Goal: Task Accomplishment & Management: Manage account settings

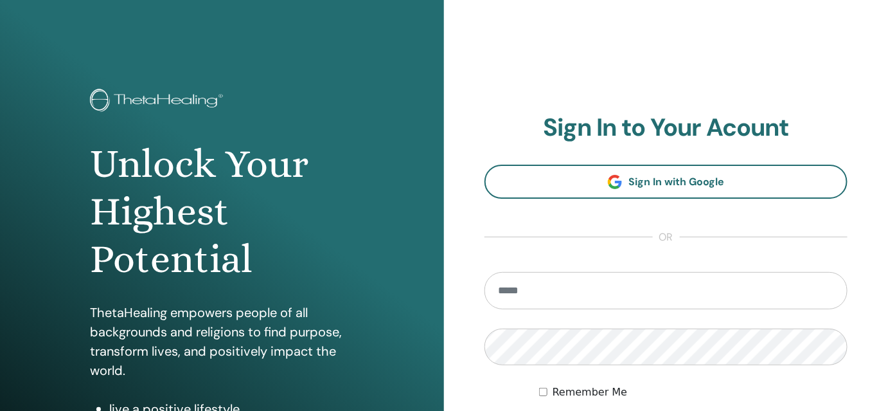
type input "**********"
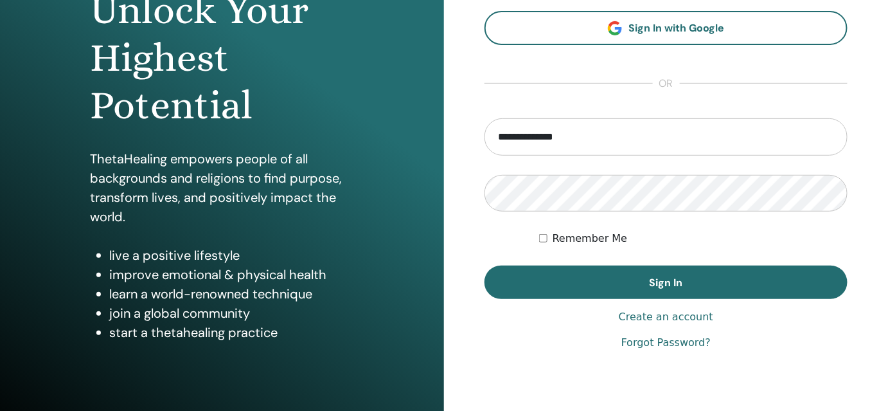
scroll to position [160, 0]
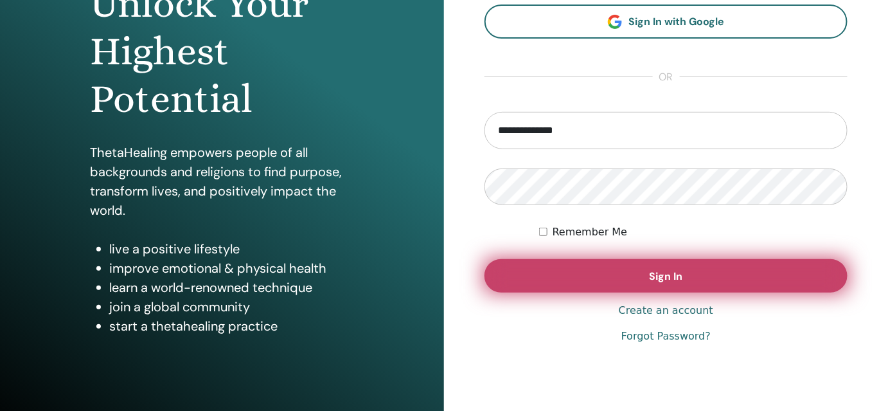
click at [760, 277] on button "Sign In" at bounding box center [666, 275] width 363 height 33
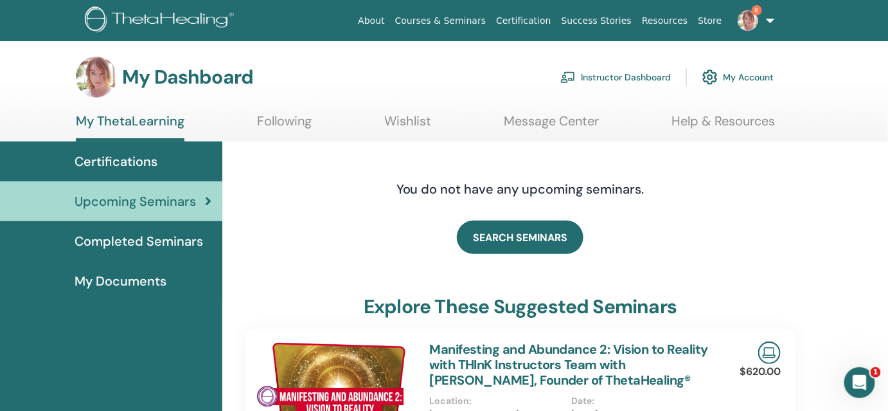
click at [470, 15] on link "Courses & Seminars" at bounding box center [441, 21] width 102 height 24
click at [466, 18] on link "Courses & Seminars" at bounding box center [441, 21] width 102 height 24
click at [390, 18] on link "About" at bounding box center [371, 21] width 37 height 24
click at [624, 75] on link "Instructor Dashboard" at bounding box center [616, 77] width 111 height 28
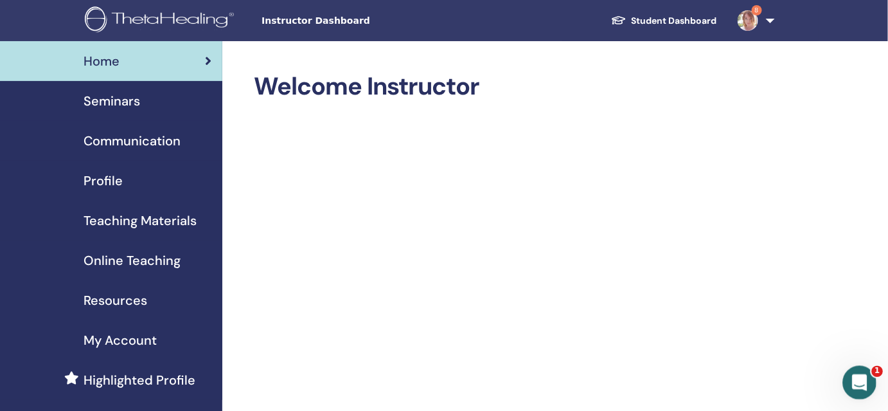
click at [863, 377] on icon "Відкрити програму для спілкування Intercom" at bounding box center [858, 380] width 21 height 21
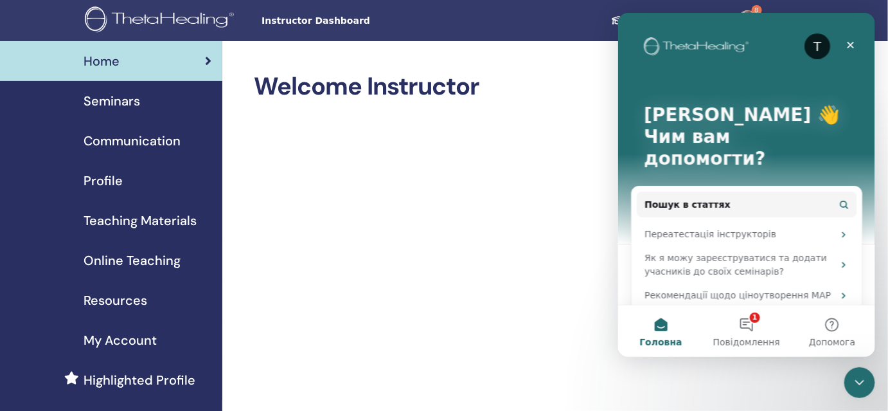
click at [99, 100] on span "Seminars" at bounding box center [112, 100] width 57 height 19
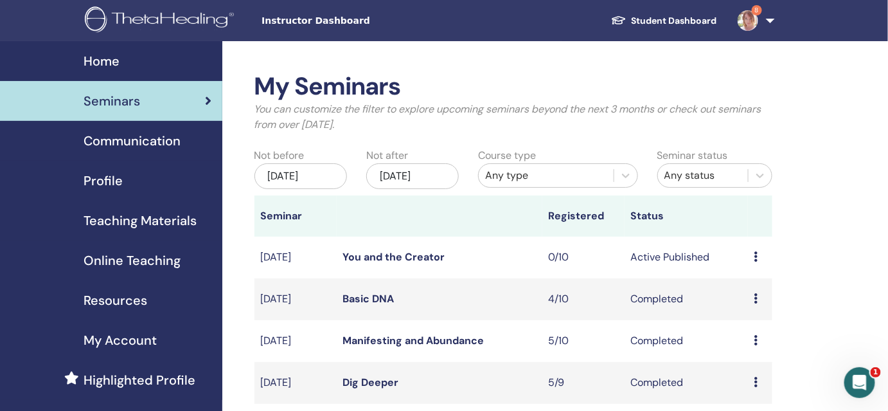
click at [697, 260] on td "Active Published" at bounding box center [686, 258] width 123 height 42
click at [410, 255] on link "You and the Creator" at bounding box center [394, 257] width 102 height 14
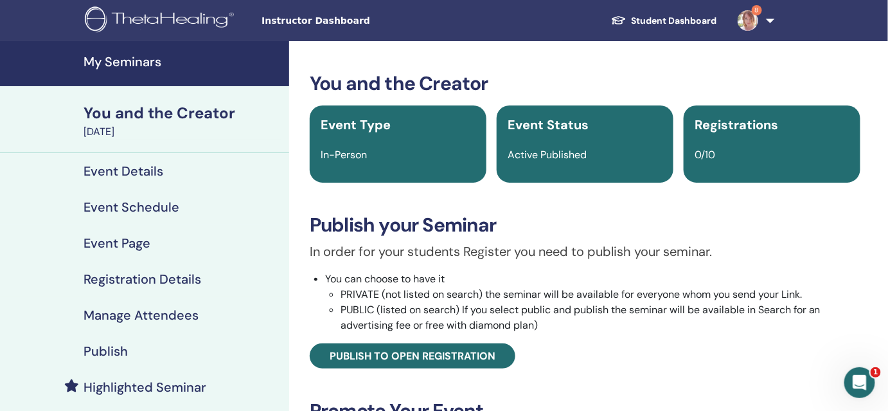
click at [113, 244] on h4 "Event Page" at bounding box center [117, 242] width 67 height 15
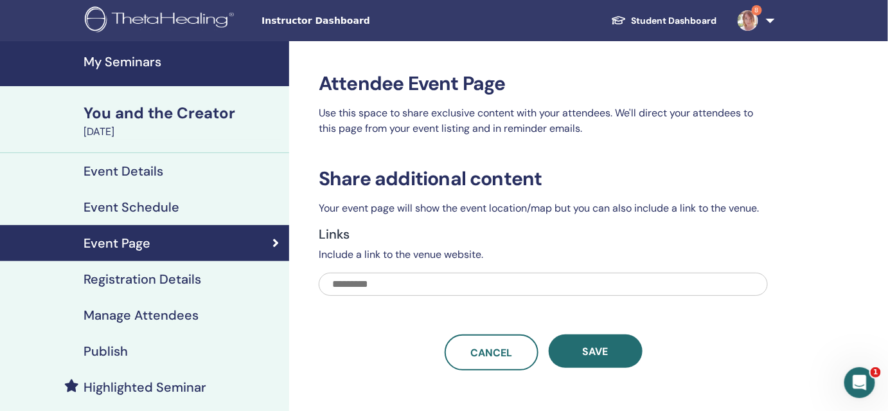
click at [140, 272] on h4 "Registration Details" at bounding box center [143, 278] width 118 height 15
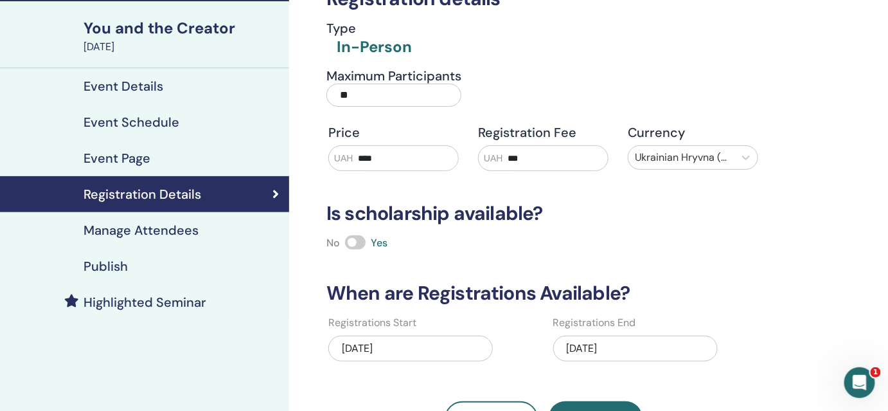
scroll to position [84, 0]
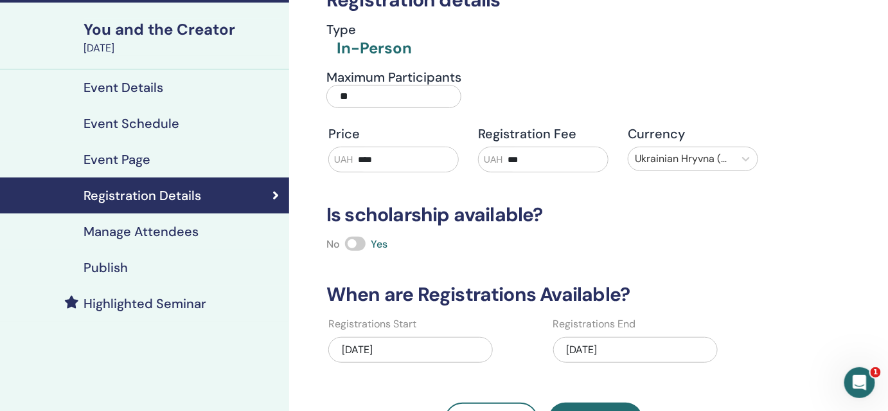
click at [130, 91] on h4 "Event Details" at bounding box center [124, 87] width 80 height 15
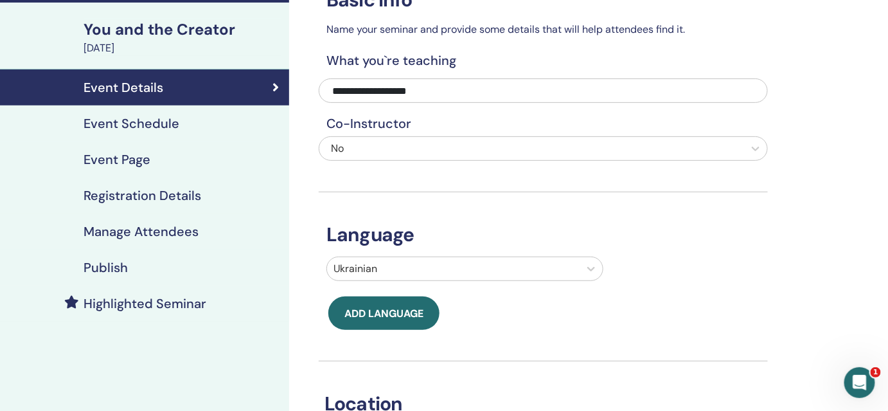
click at [158, 46] on div "September 27, 2025" at bounding box center [183, 48] width 198 height 15
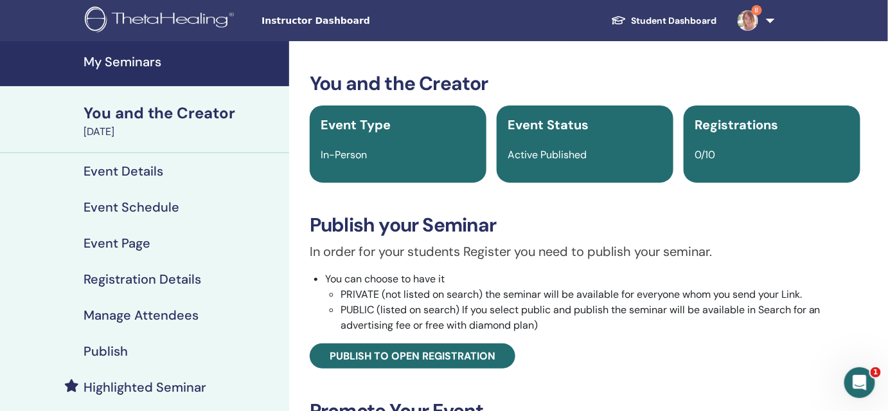
click at [116, 66] on h4 "My Seminars" at bounding box center [183, 61] width 198 height 15
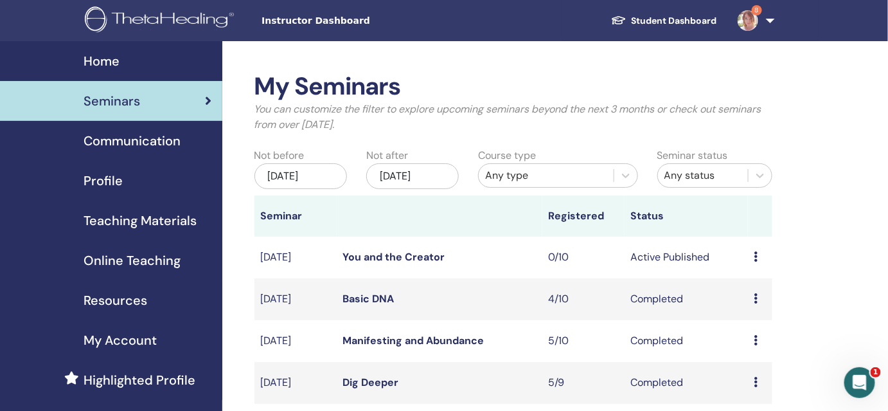
click at [755, 260] on icon at bounding box center [757, 256] width 4 height 10
click at [753, 329] on p "Cancel" at bounding box center [754, 328] width 49 height 15
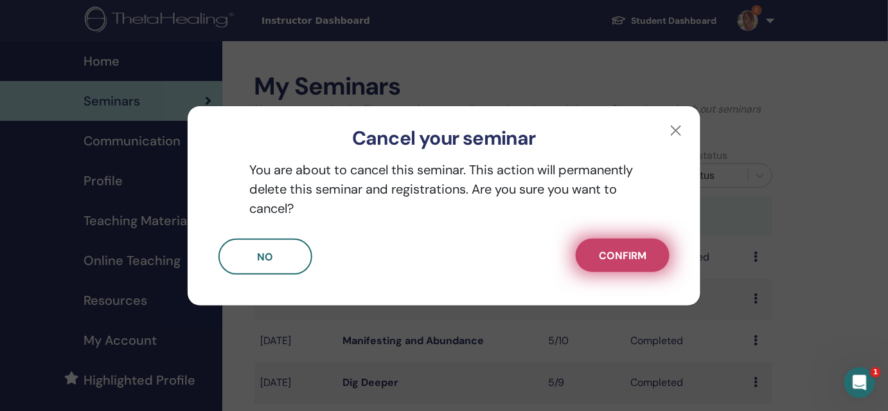
click at [626, 262] on span "Confirm" at bounding box center [623, 256] width 48 height 14
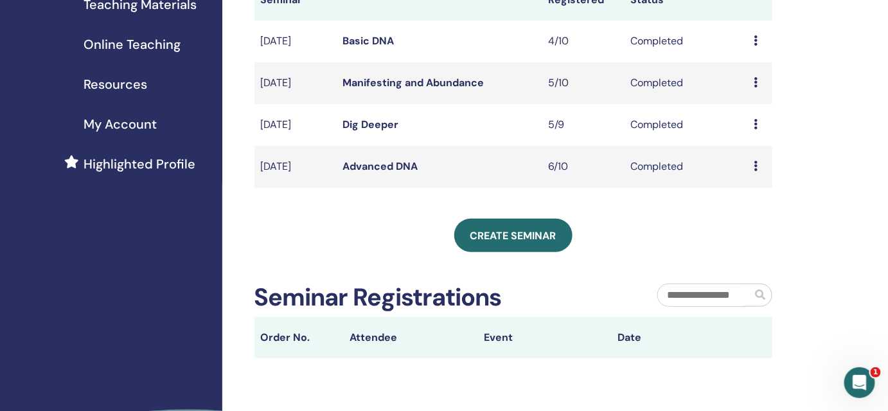
scroll to position [262, 0]
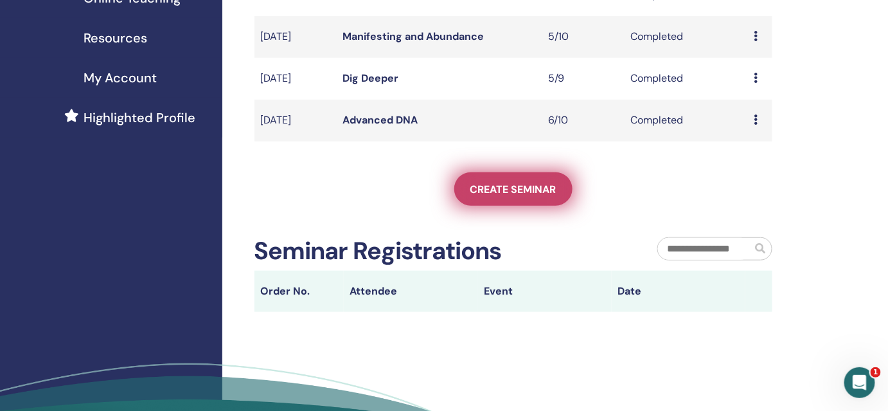
click at [536, 193] on span "Create seminar" at bounding box center [514, 190] width 86 height 14
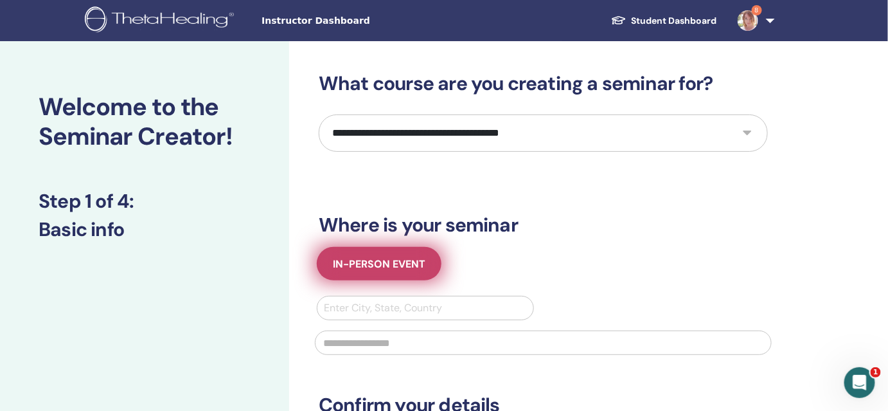
click at [347, 269] on span "In-Person Event" at bounding box center [379, 264] width 93 height 14
click at [345, 269] on span "In-Person Event" at bounding box center [379, 264] width 93 height 14
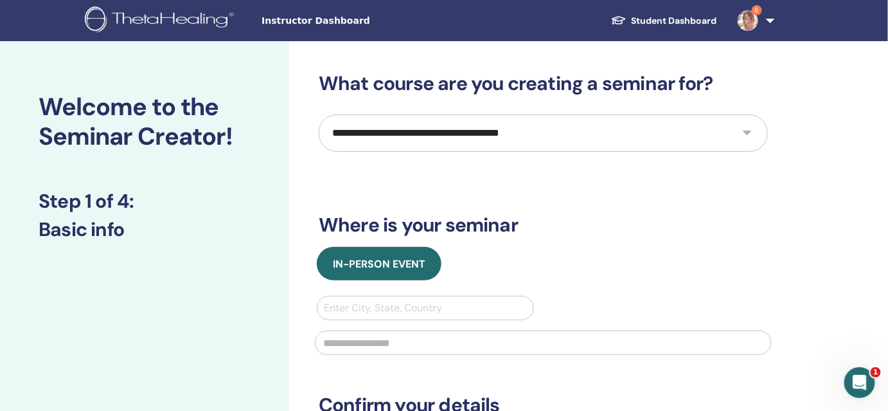
click at [550, 130] on select "**********" at bounding box center [543, 132] width 449 height 37
select select "*"
click at [319, 114] on select "**********" at bounding box center [543, 132] width 449 height 37
click at [655, 23] on link "Student Dashboard" at bounding box center [664, 21] width 127 height 24
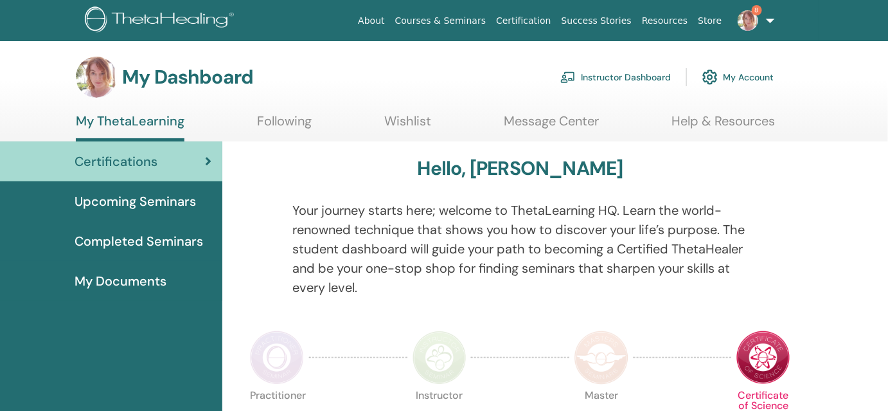
click at [141, 121] on link "My ThetaLearning" at bounding box center [130, 127] width 109 height 28
click at [624, 72] on link "Instructor Dashboard" at bounding box center [616, 77] width 111 height 28
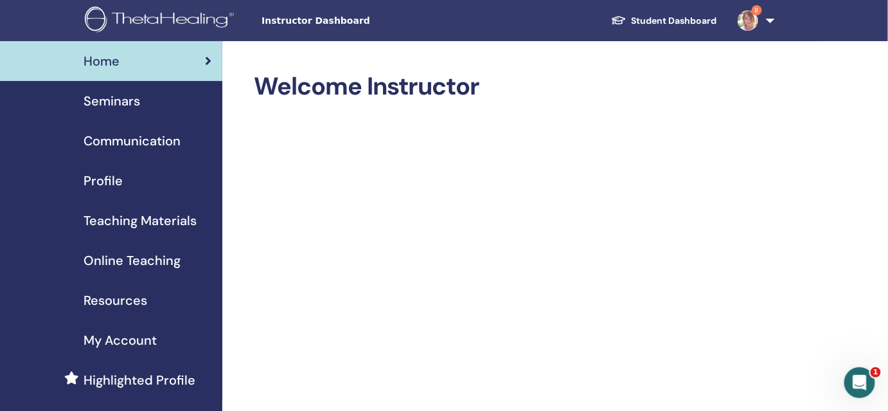
click at [103, 104] on span "Seminars" at bounding box center [112, 100] width 57 height 19
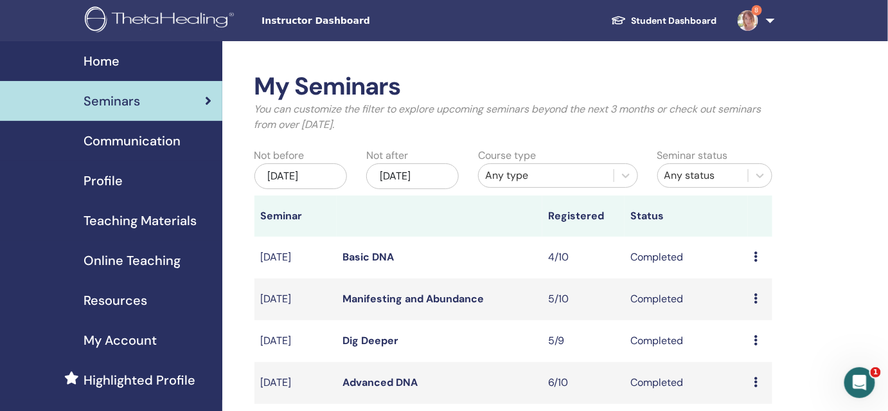
click at [186, 215] on span "Teaching Materials" at bounding box center [140, 220] width 113 height 19
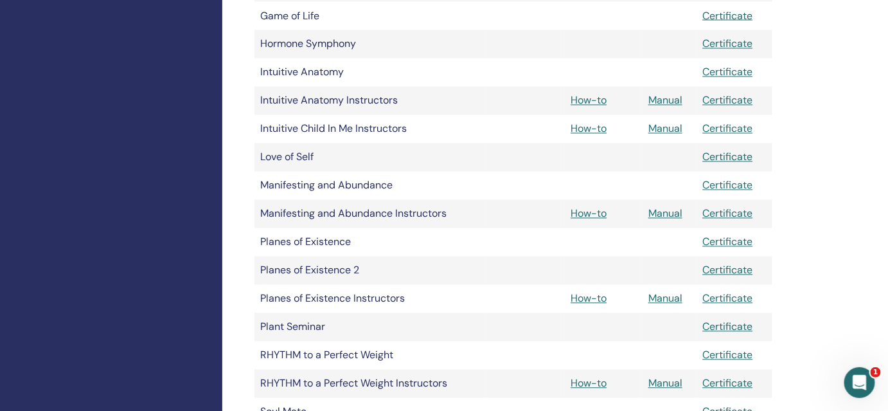
scroll to position [768, 0]
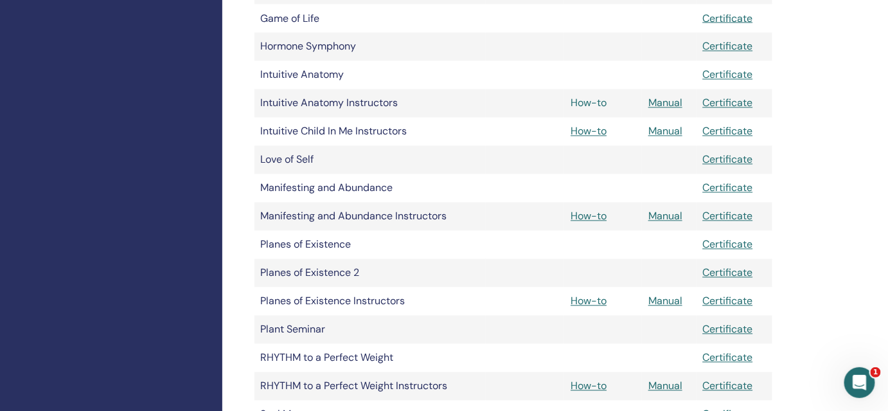
click at [591, 101] on link "How-to" at bounding box center [589, 103] width 36 height 14
